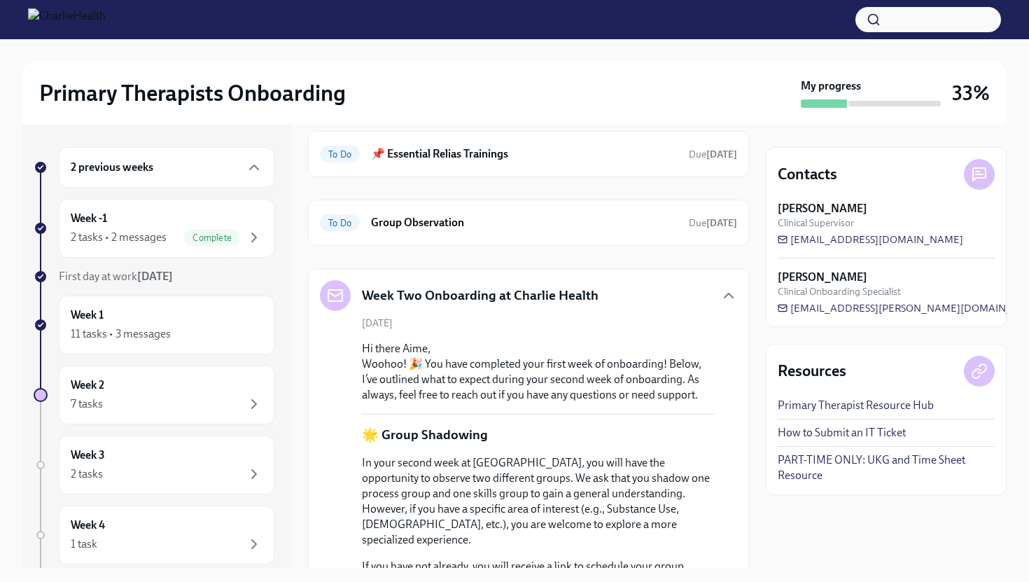
scroll to position [356, 0]
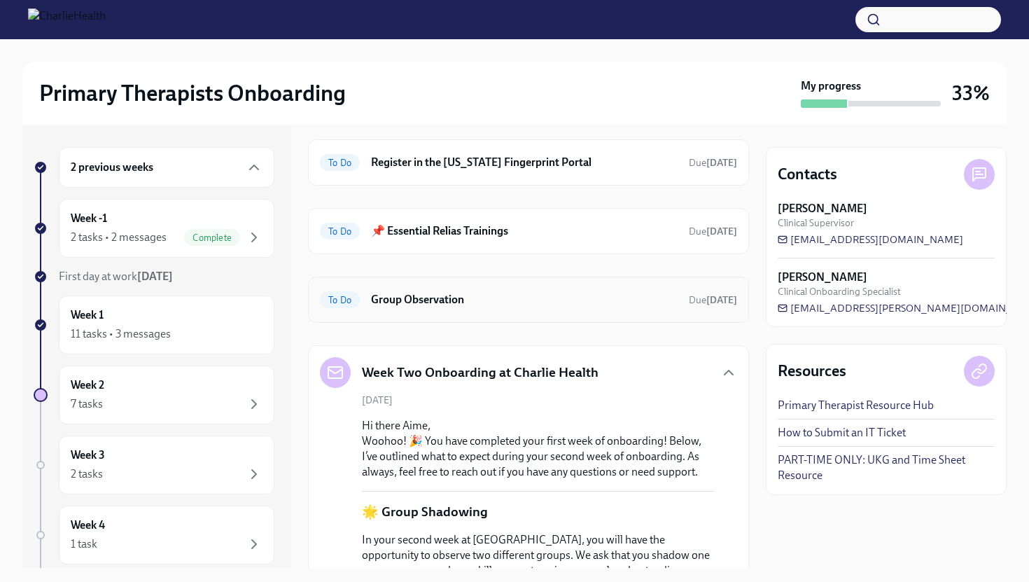
click at [452, 302] on h6 "Group Observation" at bounding box center [524, 299] width 307 height 15
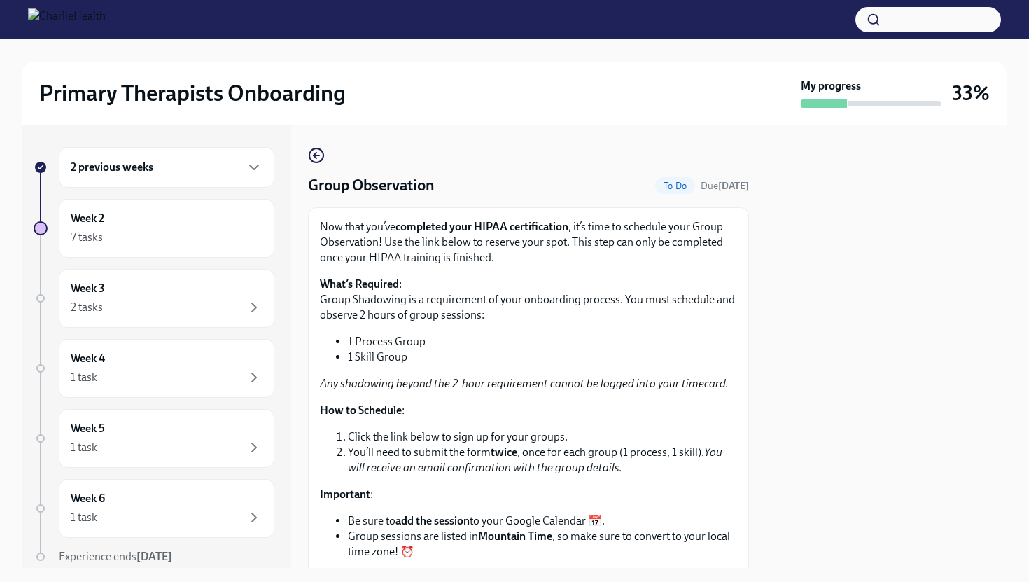
scroll to position [237, 0]
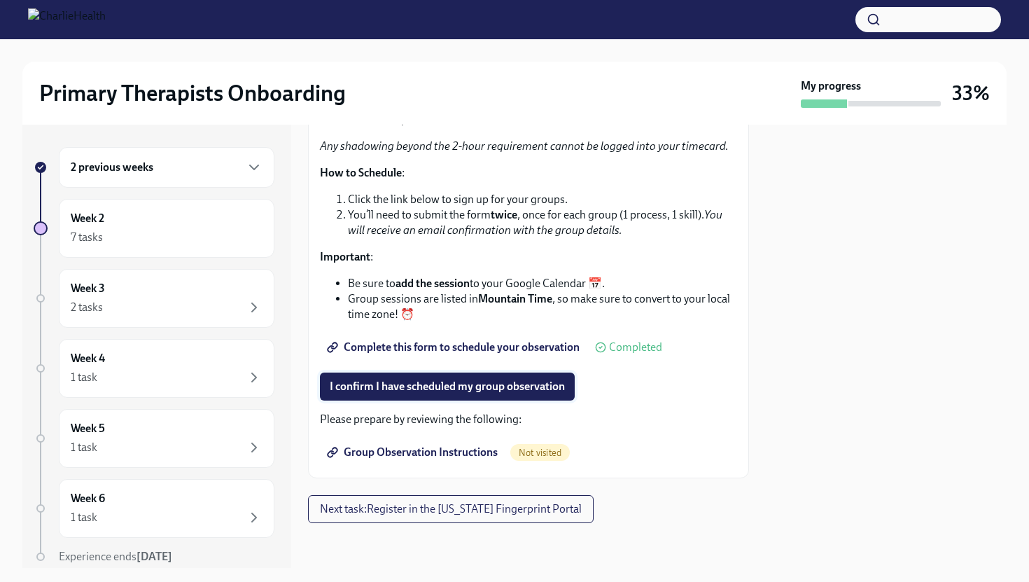
click at [449, 379] on span "I confirm I have scheduled my group observation" at bounding box center [447, 386] width 235 height 14
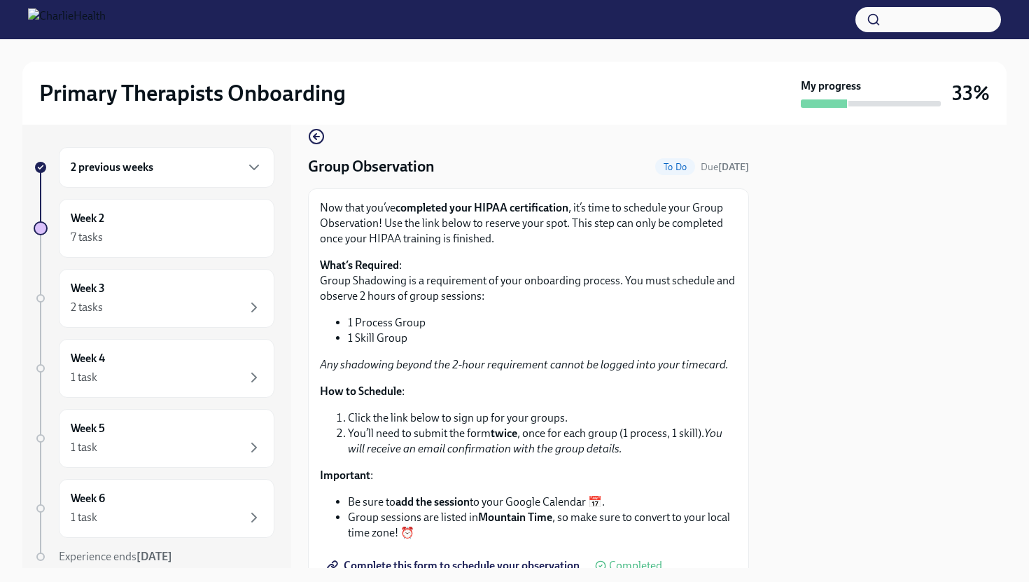
scroll to position [0, 0]
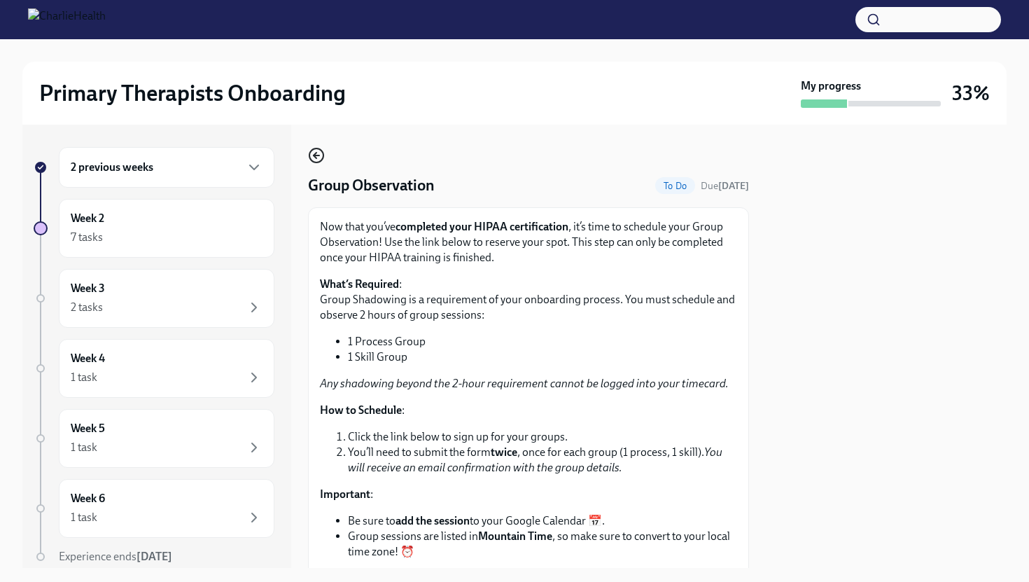
click at [316, 150] on icon "button" at bounding box center [316, 155] width 17 height 17
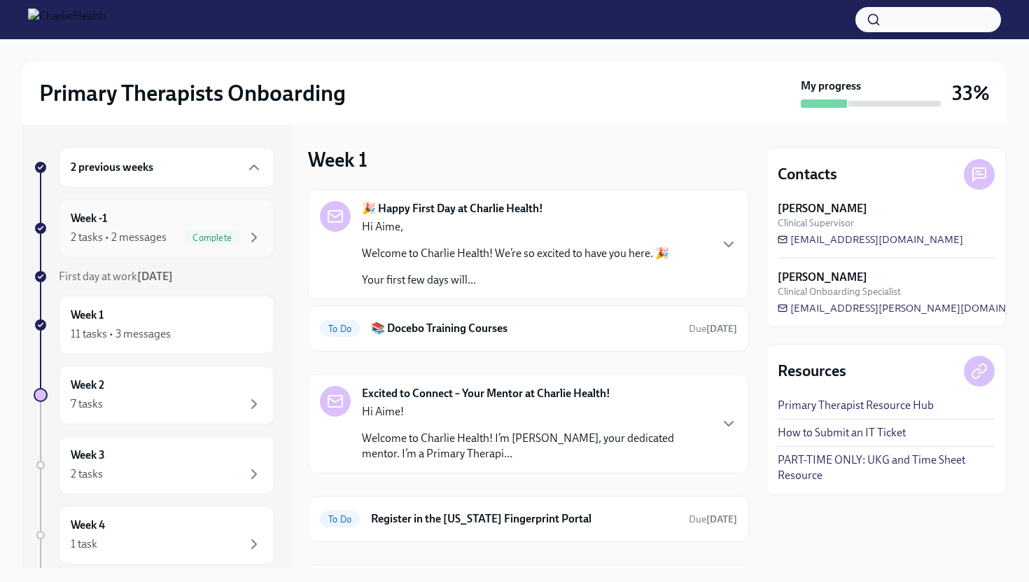
click at [187, 234] on span "Complete" at bounding box center [212, 237] width 56 height 10
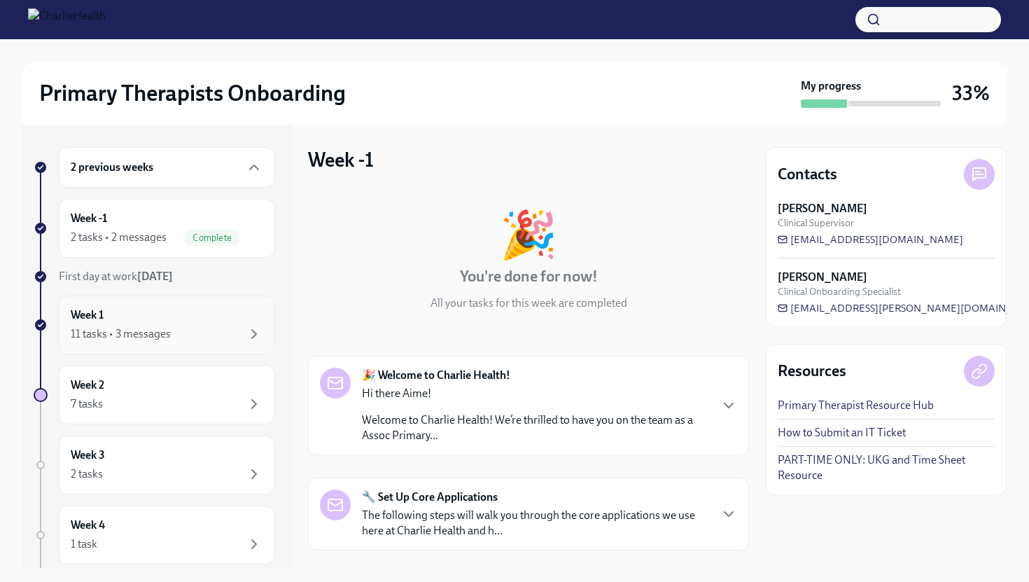
click at [155, 318] on div "Week 1 11 tasks • 3 messages" at bounding box center [167, 324] width 192 height 35
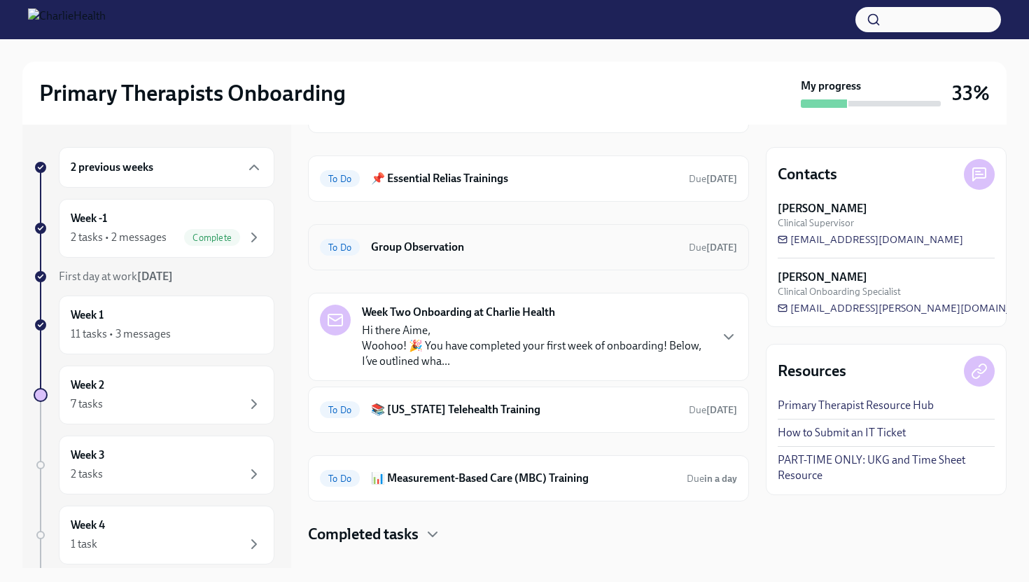
scroll to position [406, 0]
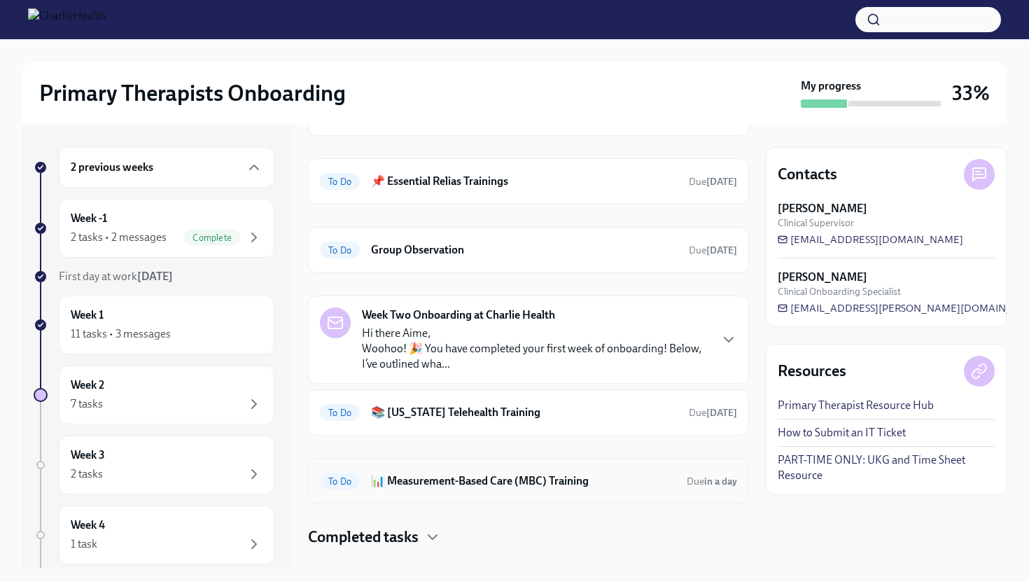
click at [451, 494] on div "To Do 📊 Measurement-Based Care (MBC) Training Due in a day" at bounding box center [528, 481] width 441 height 46
click at [450, 465] on div "To Do 📊 Measurement-Based Care (MBC) Training Due in a day" at bounding box center [528, 481] width 441 height 46
click at [440, 485] on h6 "📊 Measurement-Based Care (MBC) Training" at bounding box center [523, 480] width 304 height 15
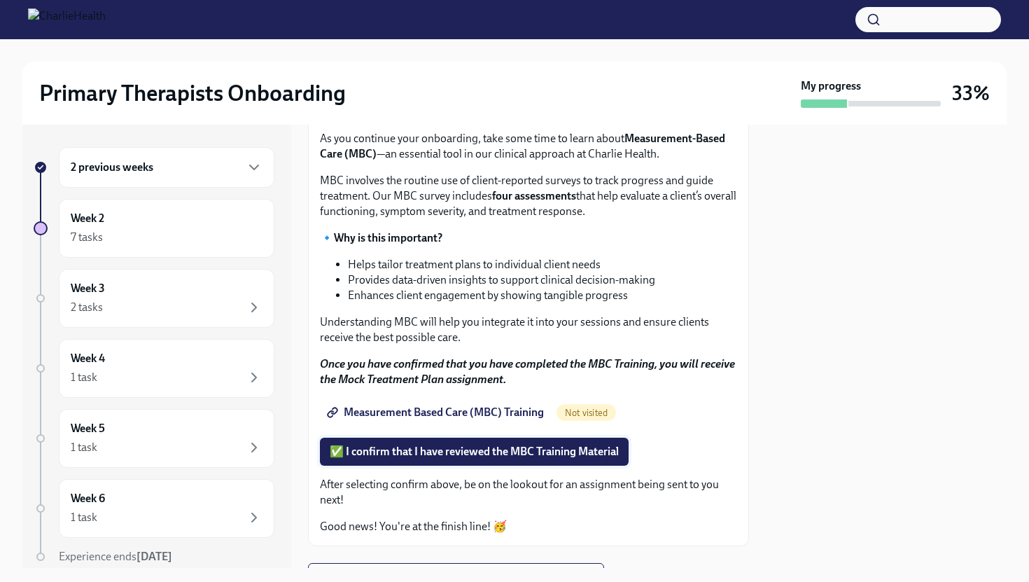
scroll to position [156, 0]
